Goal: Check status: Check status

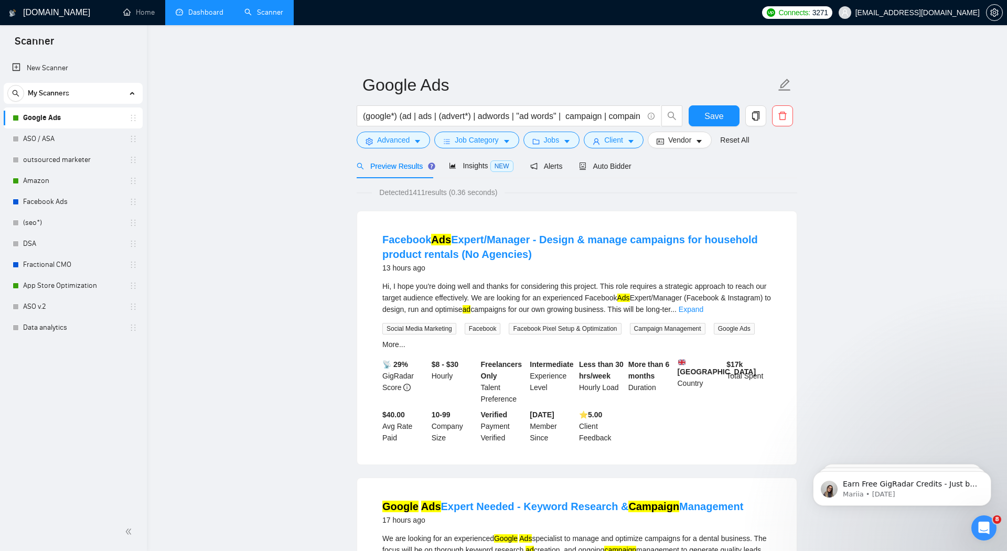
click at [197, 14] on link "Dashboard" at bounding box center [200, 12] width 48 height 9
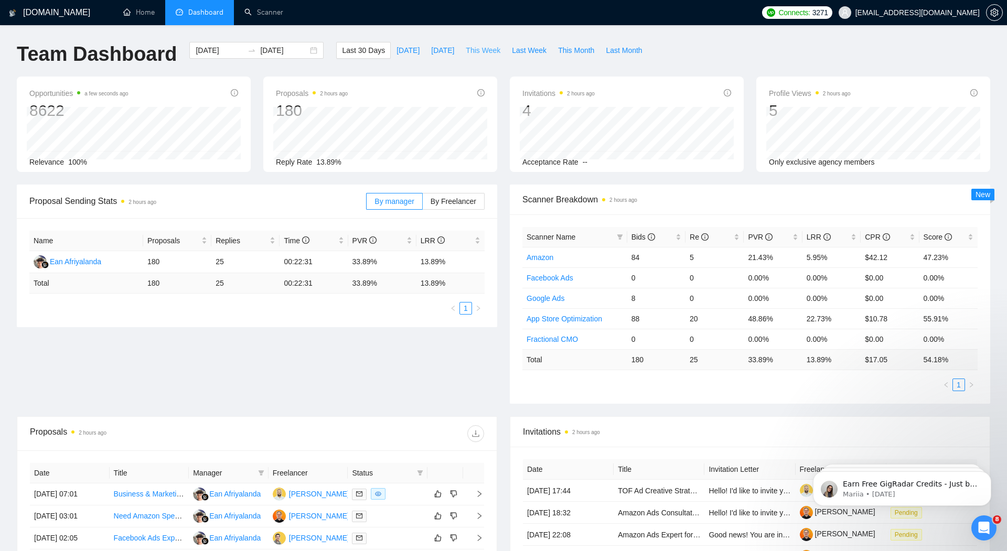
click at [484, 52] on span "This Week" at bounding box center [483, 51] width 35 height 12
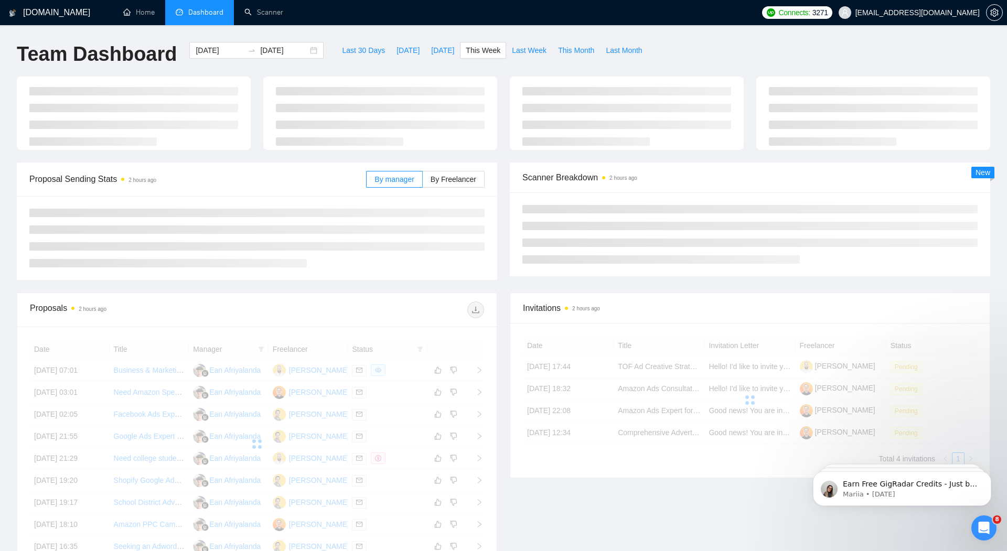
type input "[DATE]"
